Goal: Use online tool/utility: Utilize a website feature to perform a specific function

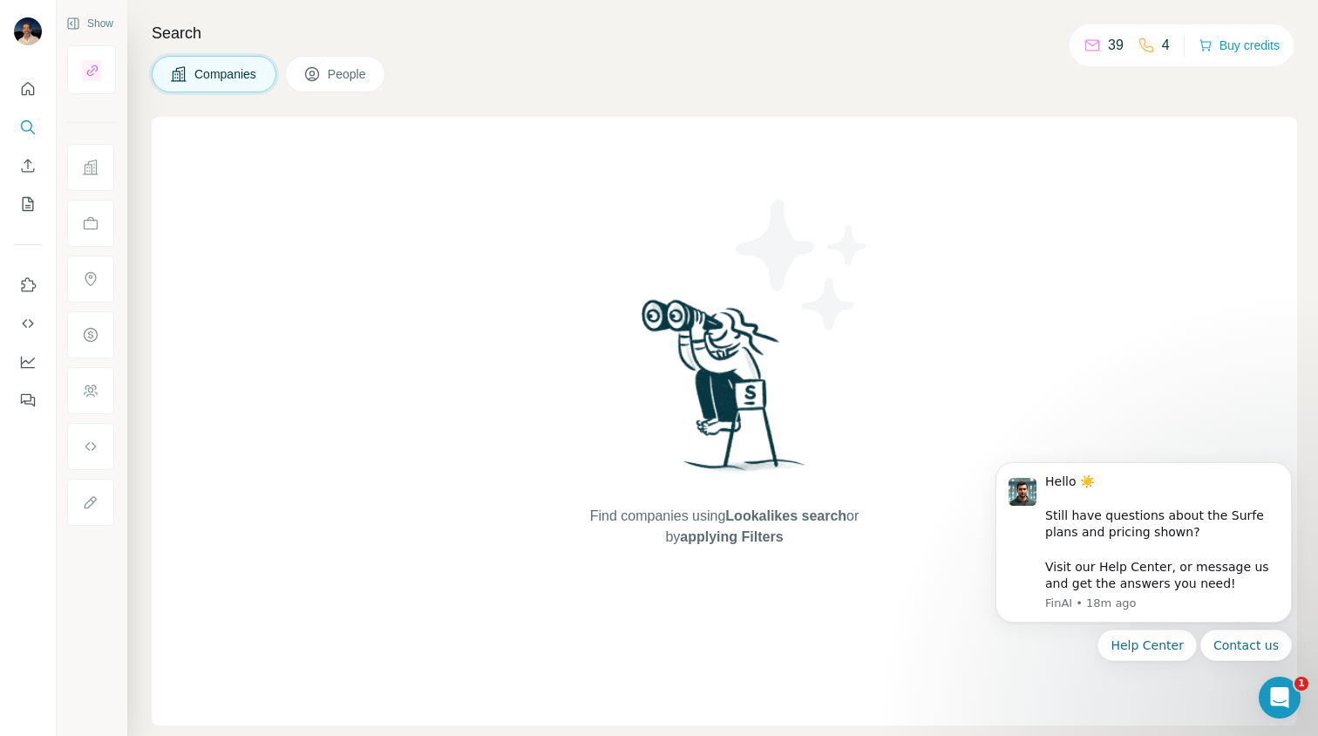
click at [368, 71] on span "People" at bounding box center [348, 73] width 40 height 17
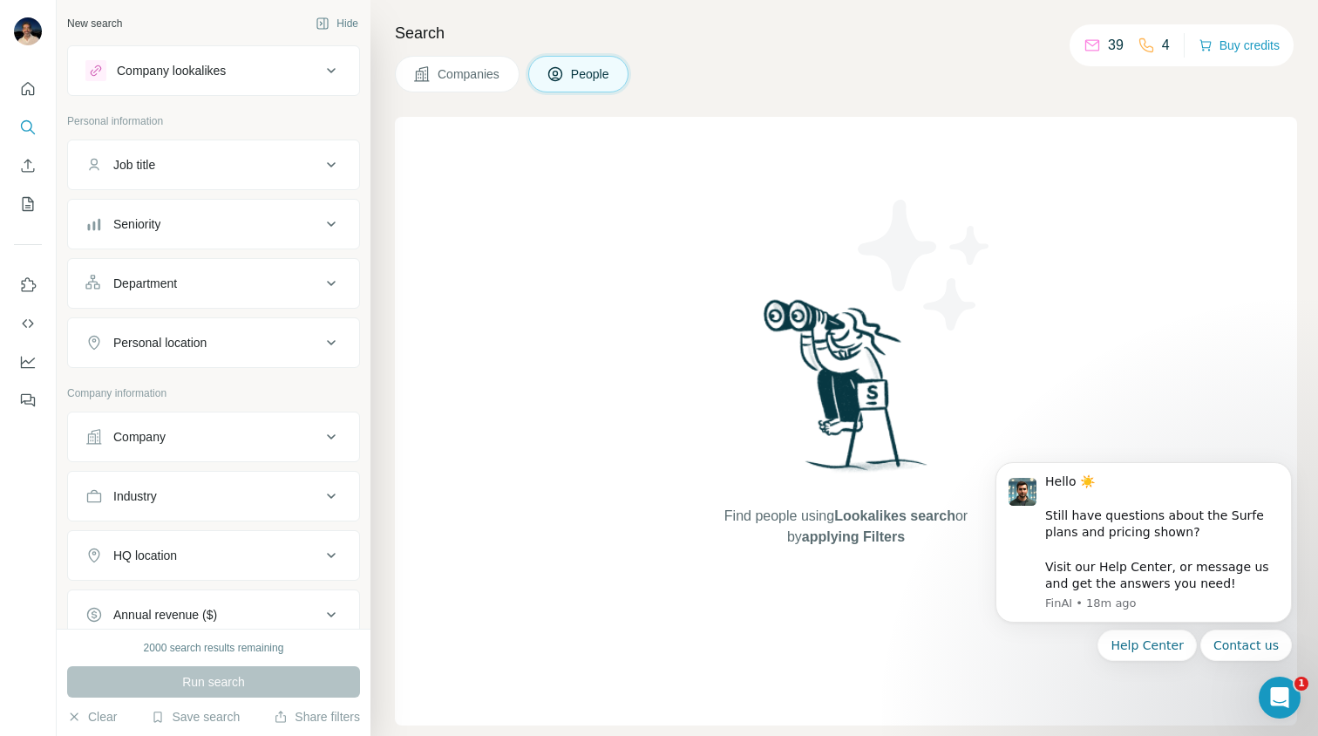
click at [430, 78] on icon at bounding box center [421, 73] width 17 height 17
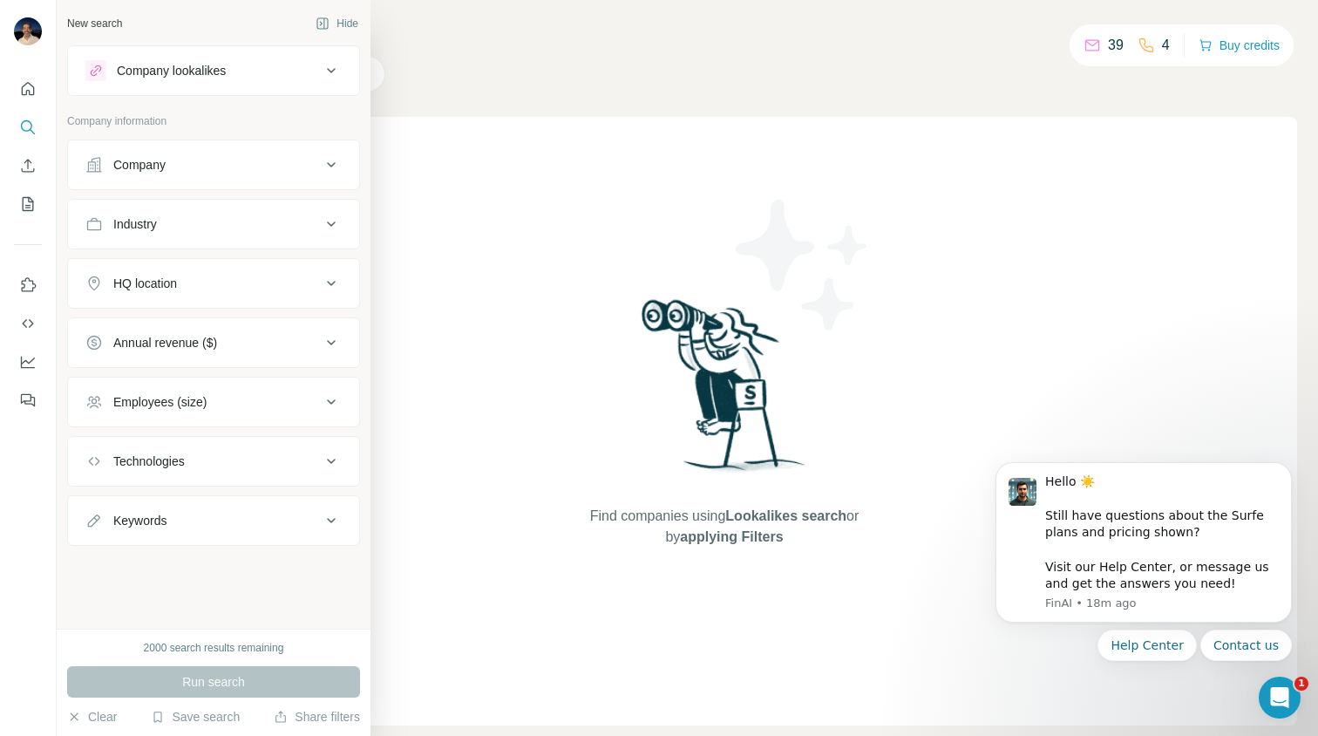
click at [180, 71] on div "Company lookalikes" at bounding box center [171, 70] width 109 height 17
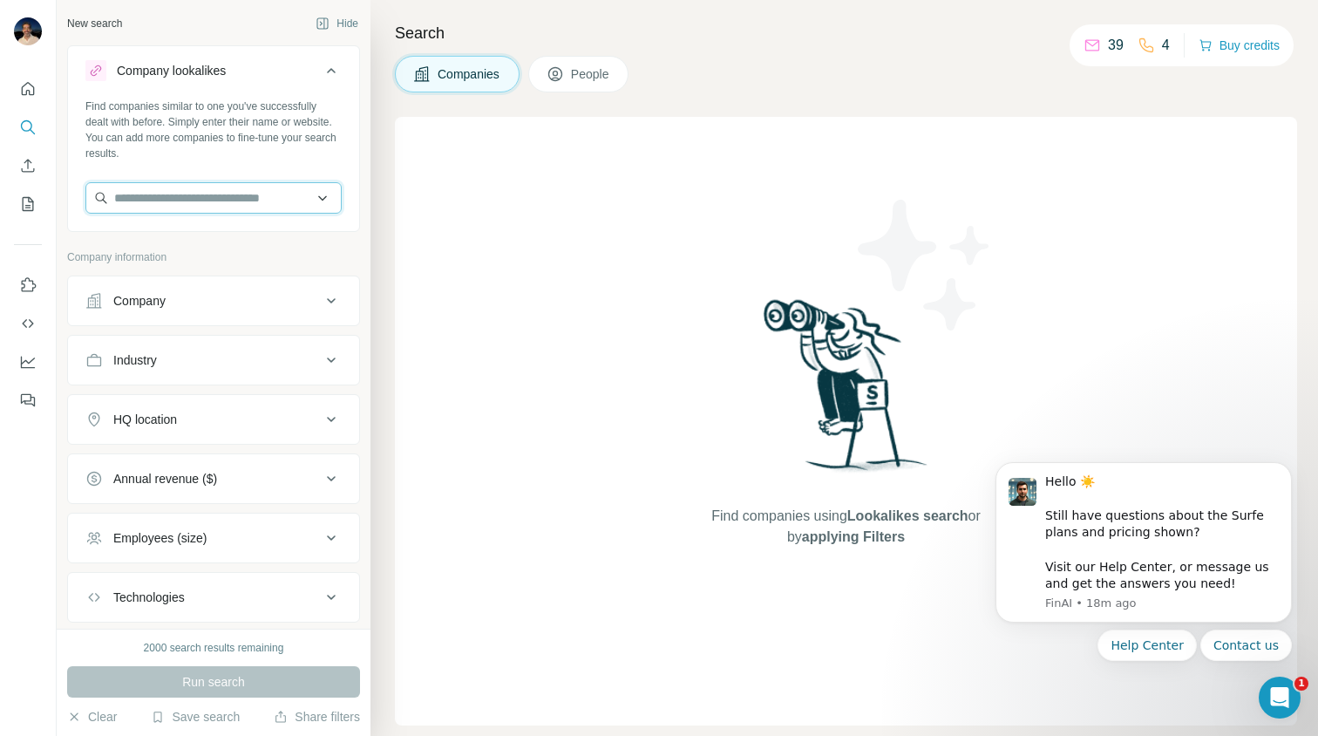
click at [173, 200] on input "text" at bounding box center [213, 197] width 256 height 31
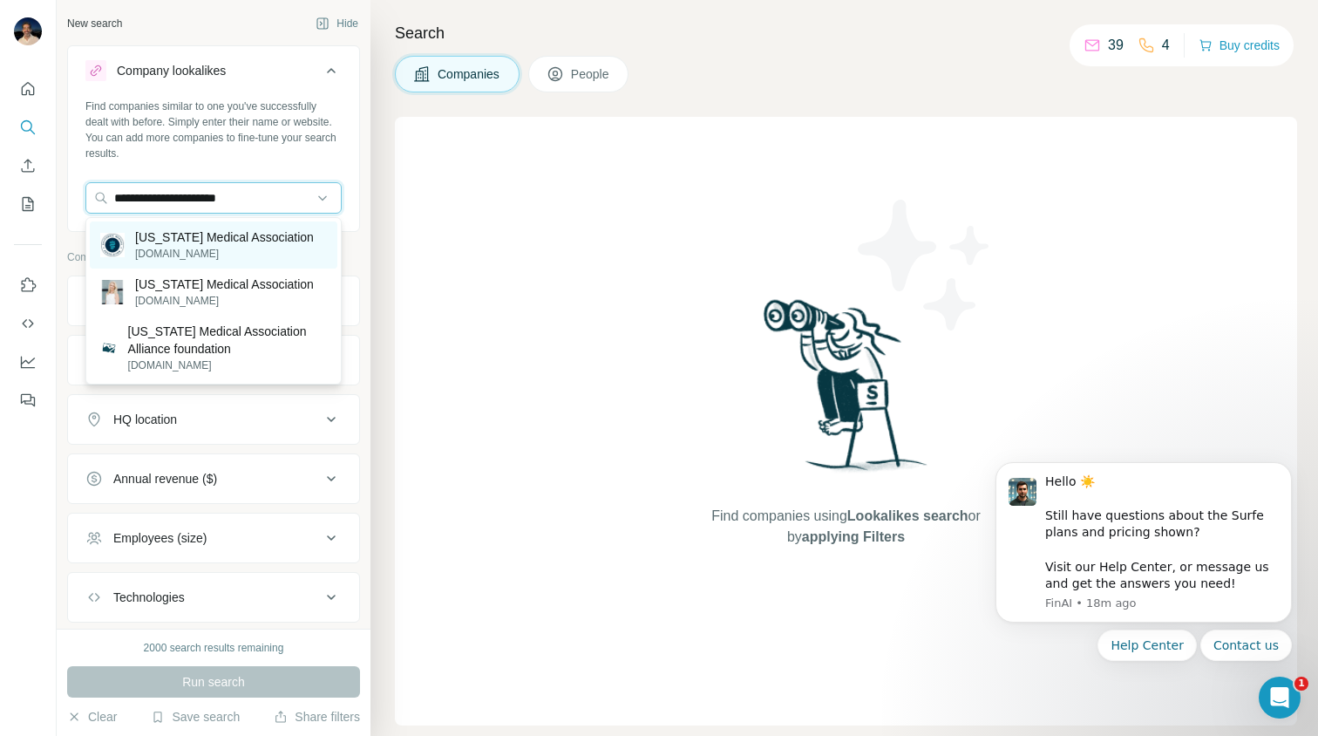
type input "**********"
click at [172, 240] on p "[US_STATE] Medical Association" at bounding box center [224, 236] width 179 height 17
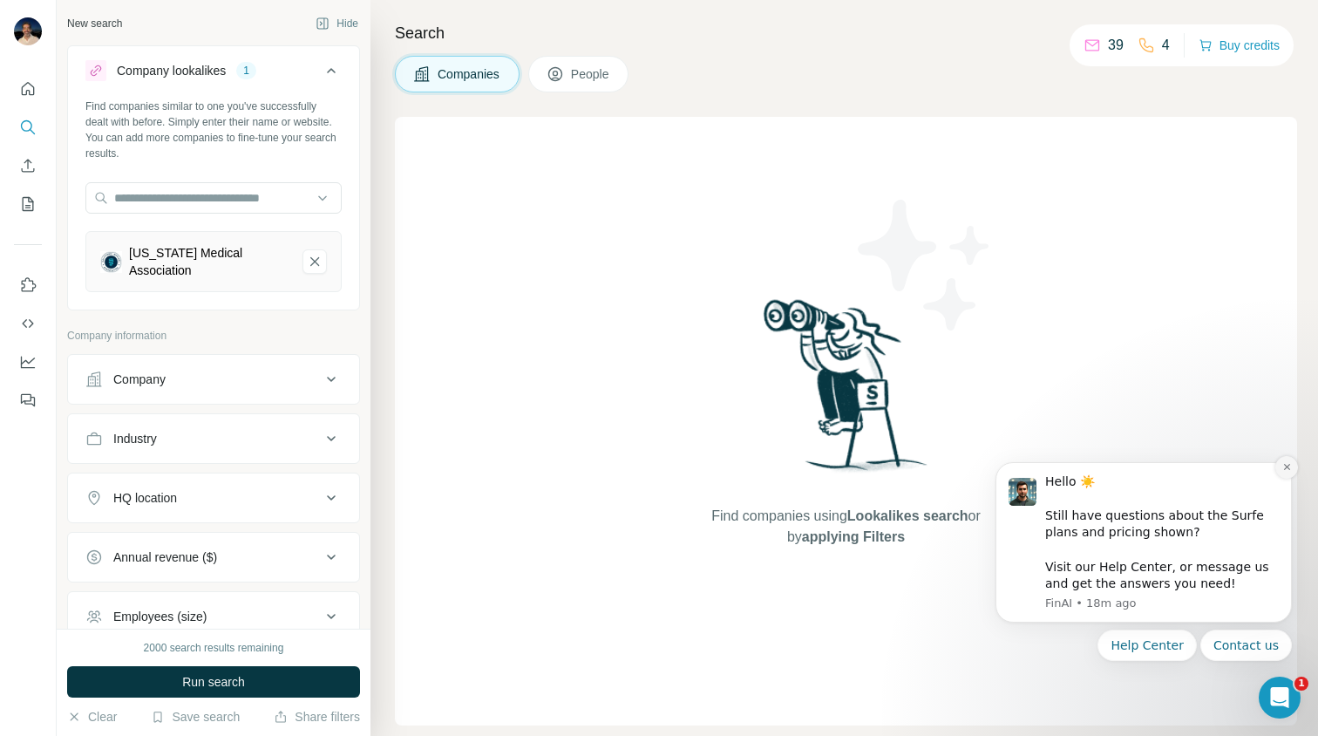
click at [1284, 468] on icon "Dismiss notification" at bounding box center [1286, 467] width 6 height 6
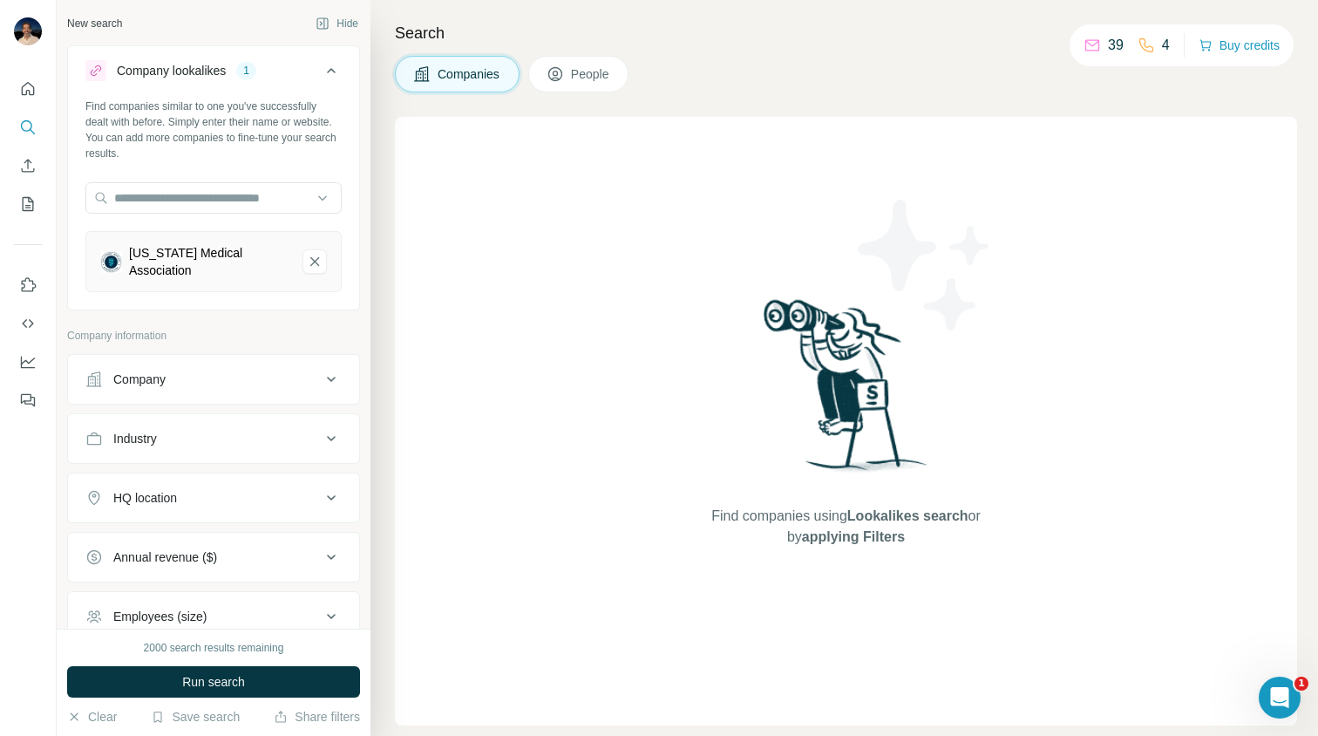
scroll to position [17, 0]
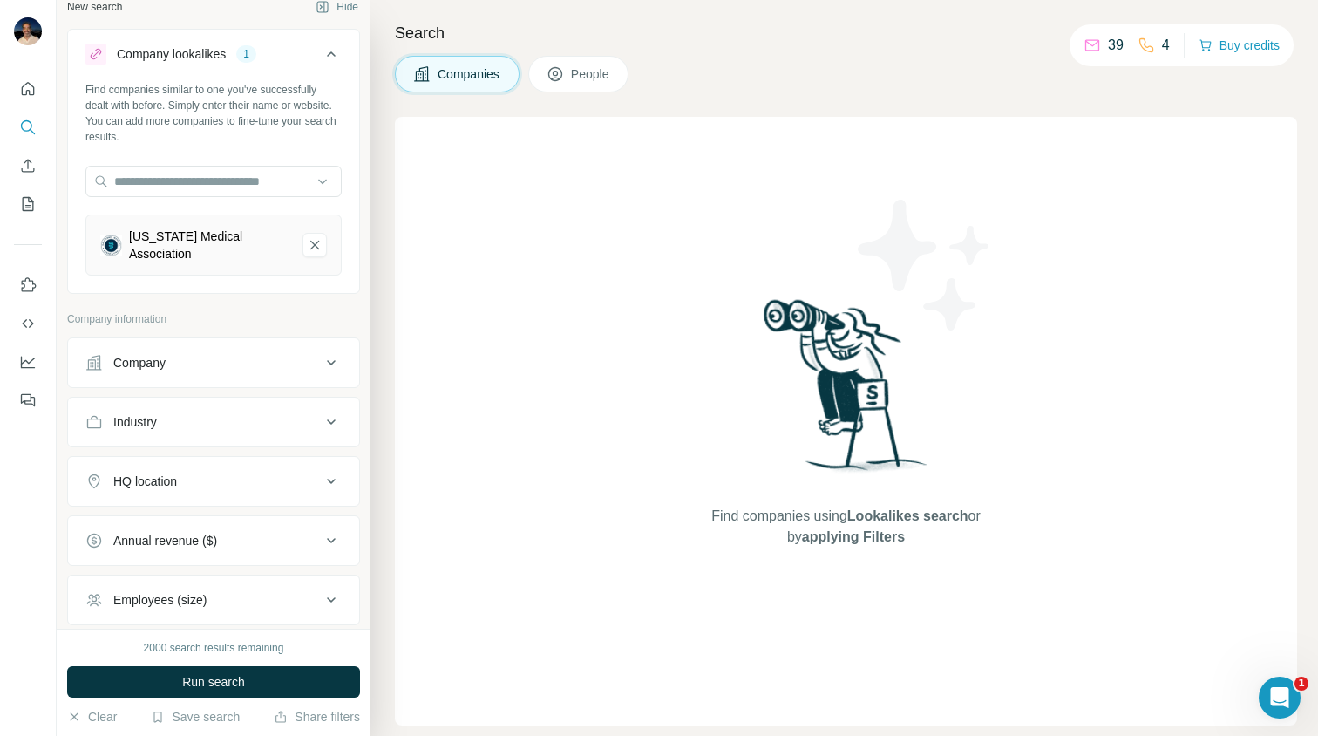
click at [276, 355] on div "Company" at bounding box center [202, 362] width 235 height 17
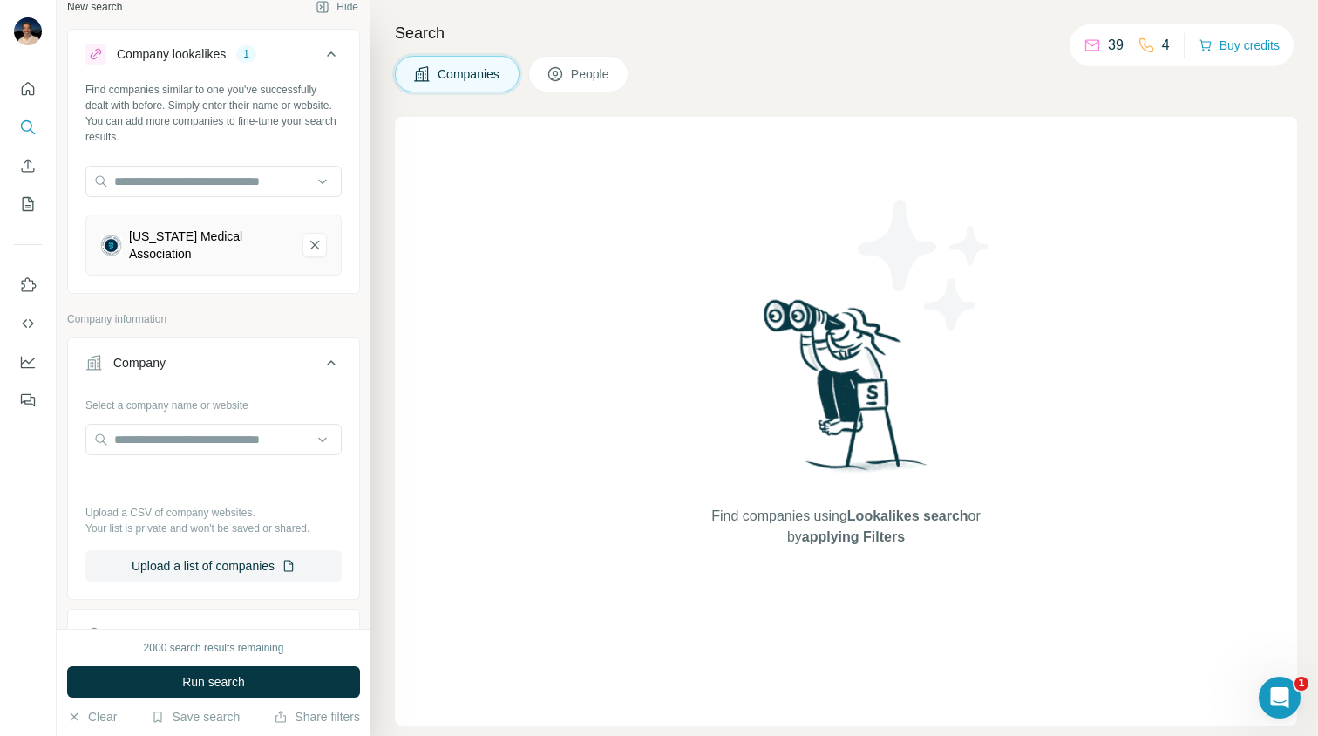
click at [276, 355] on div "Company" at bounding box center [202, 362] width 235 height 17
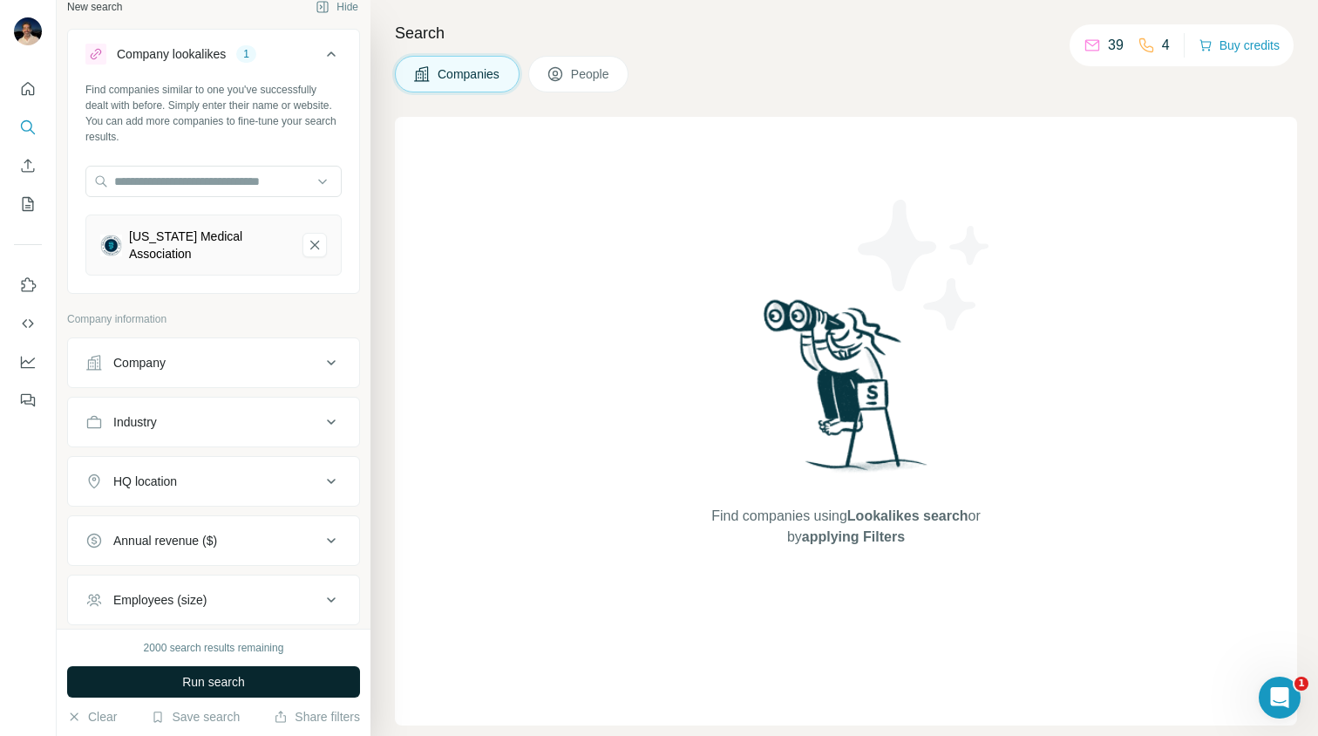
click at [246, 685] on button "Run search" at bounding box center [213, 681] width 293 height 31
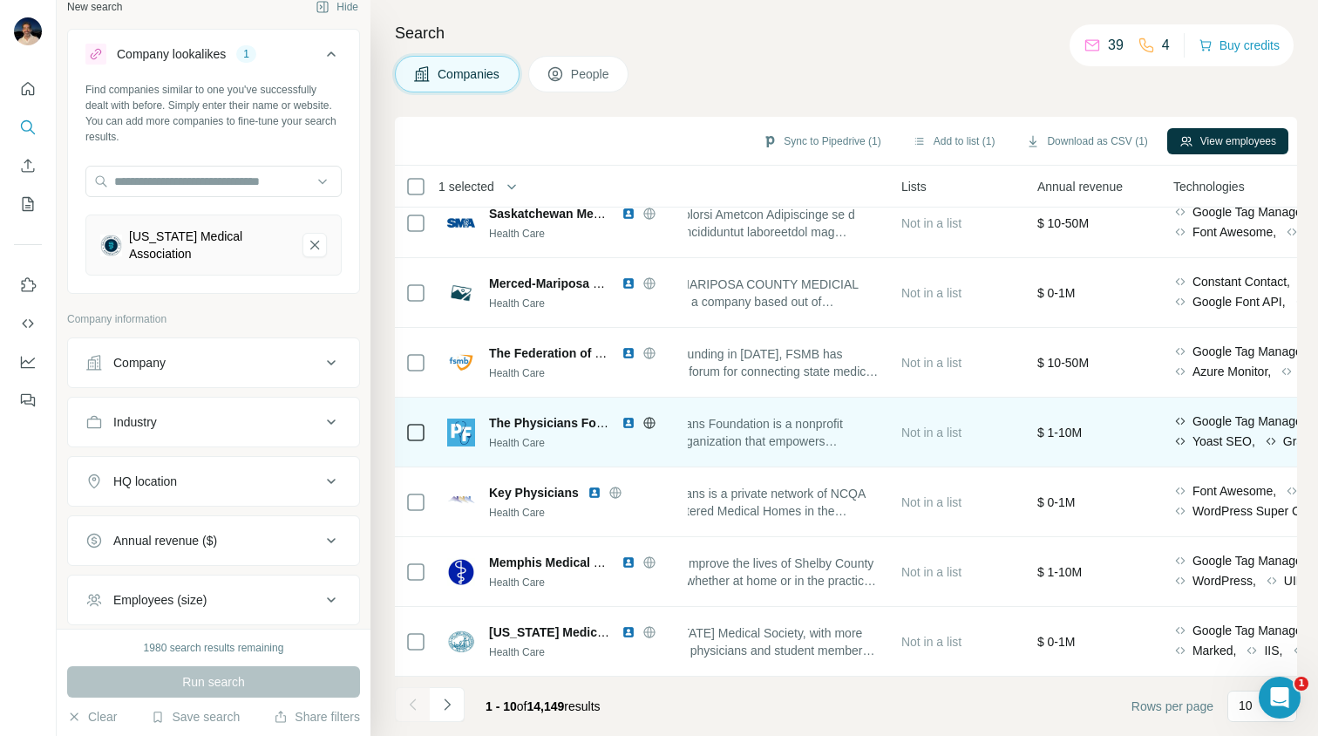
scroll to position [228, 0]
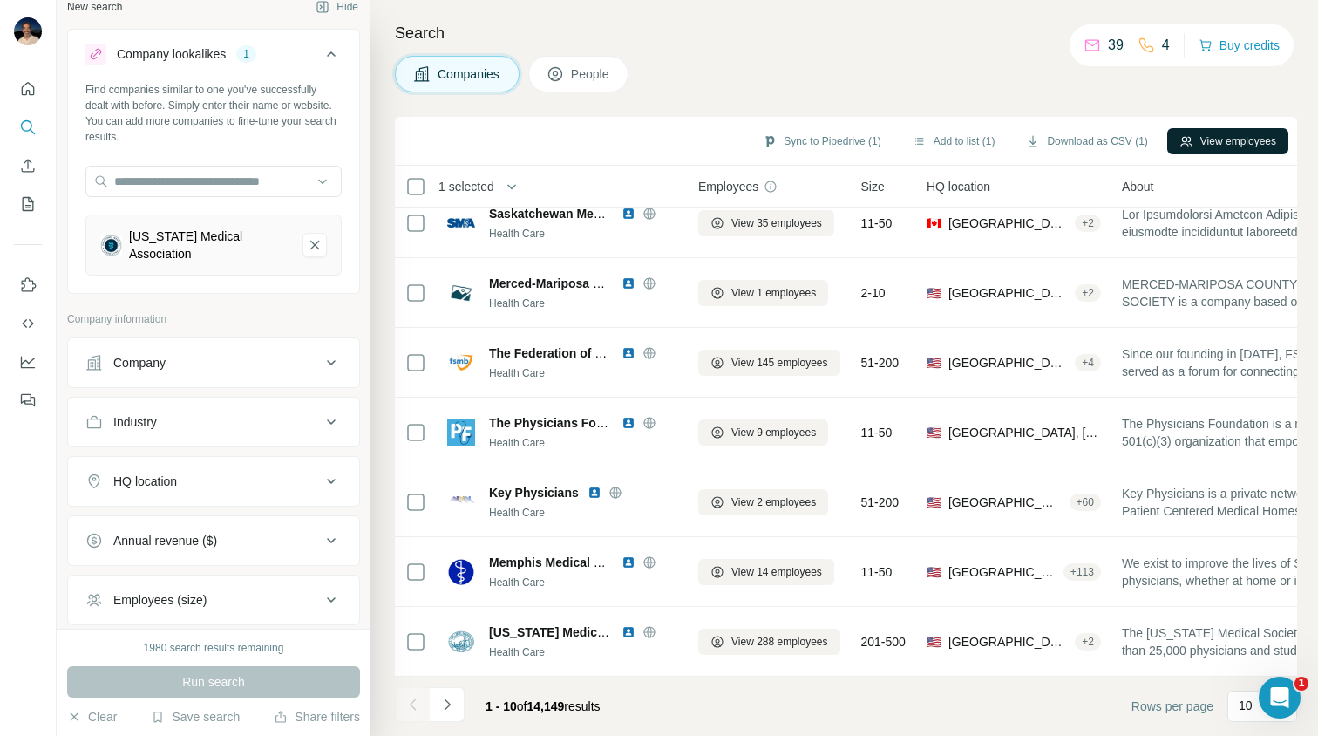
click at [1192, 133] on button "View employees" at bounding box center [1227, 141] width 121 height 26
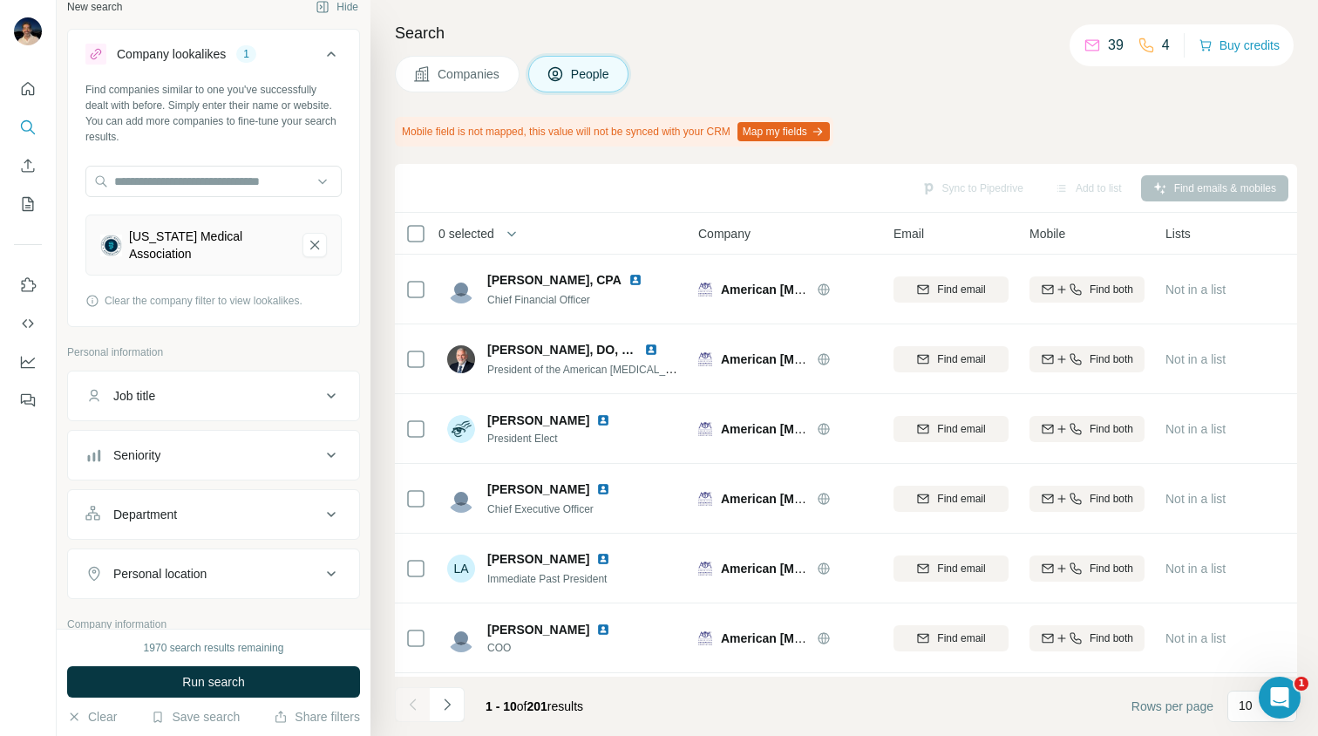
click at [787, 127] on button "Map my fields" at bounding box center [783, 131] width 92 height 19
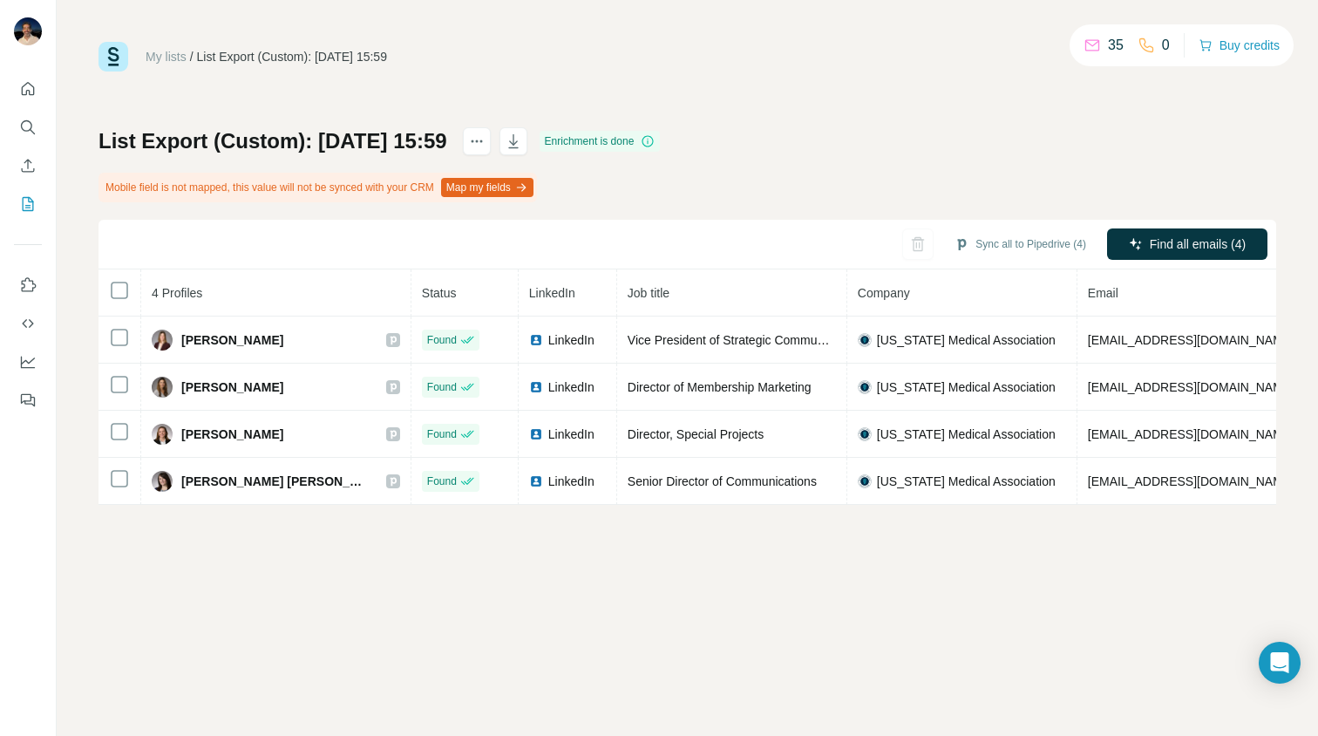
click at [498, 188] on button "Map my fields" at bounding box center [487, 187] width 92 height 19
